Goal: Task Accomplishment & Management: Manage account settings

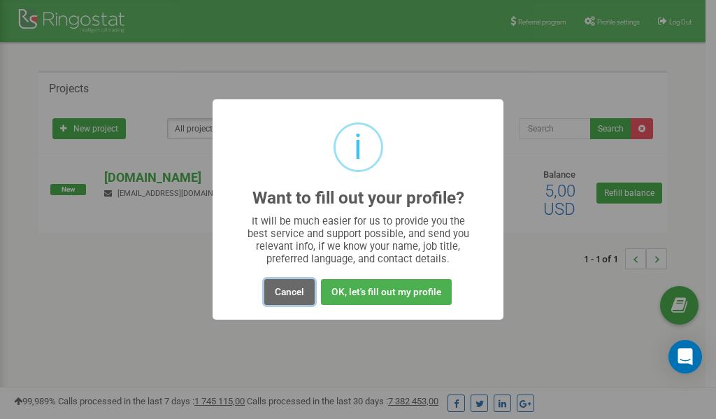
click at [292, 293] on button "Cancel" at bounding box center [289, 292] width 50 height 26
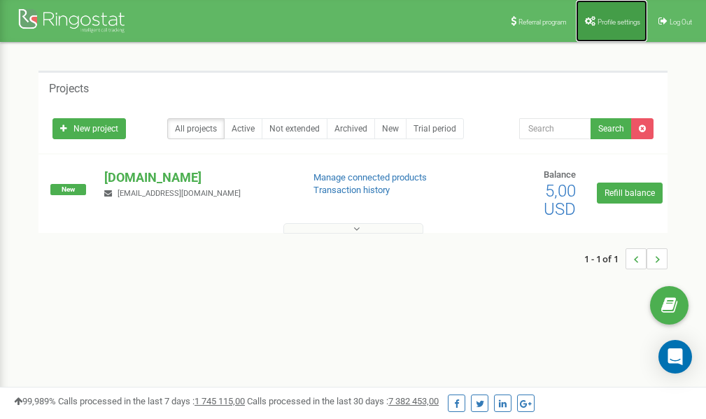
click at [618, 22] on span "Profile settings" at bounding box center [618, 22] width 43 height 8
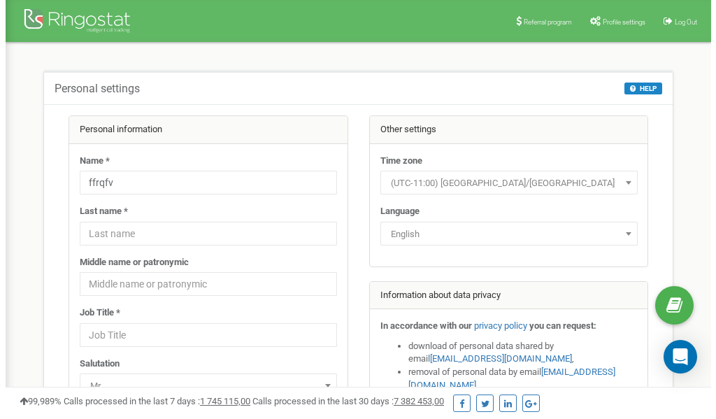
scroll to position [70, 0]
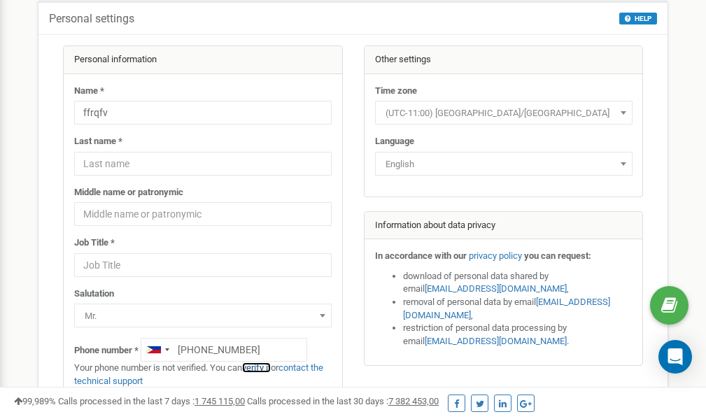
click at [264, 367] on link "verify it" at bounding box center [256, 367] width 29 height 10
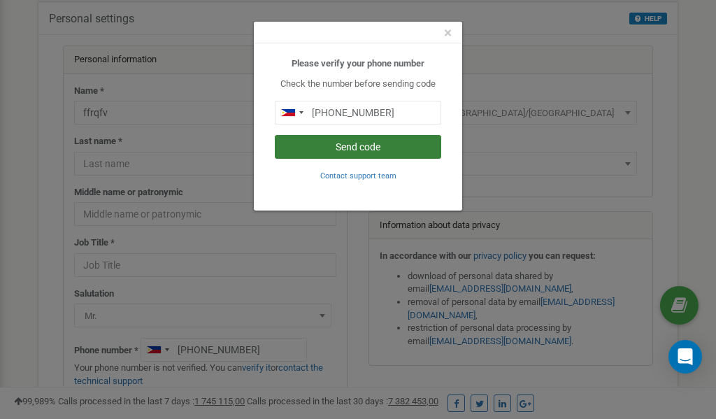
click at [376, 144] on button "Send code" at bounding box center [358, 147] width 167 height 24
